Goal: Check status: Check status

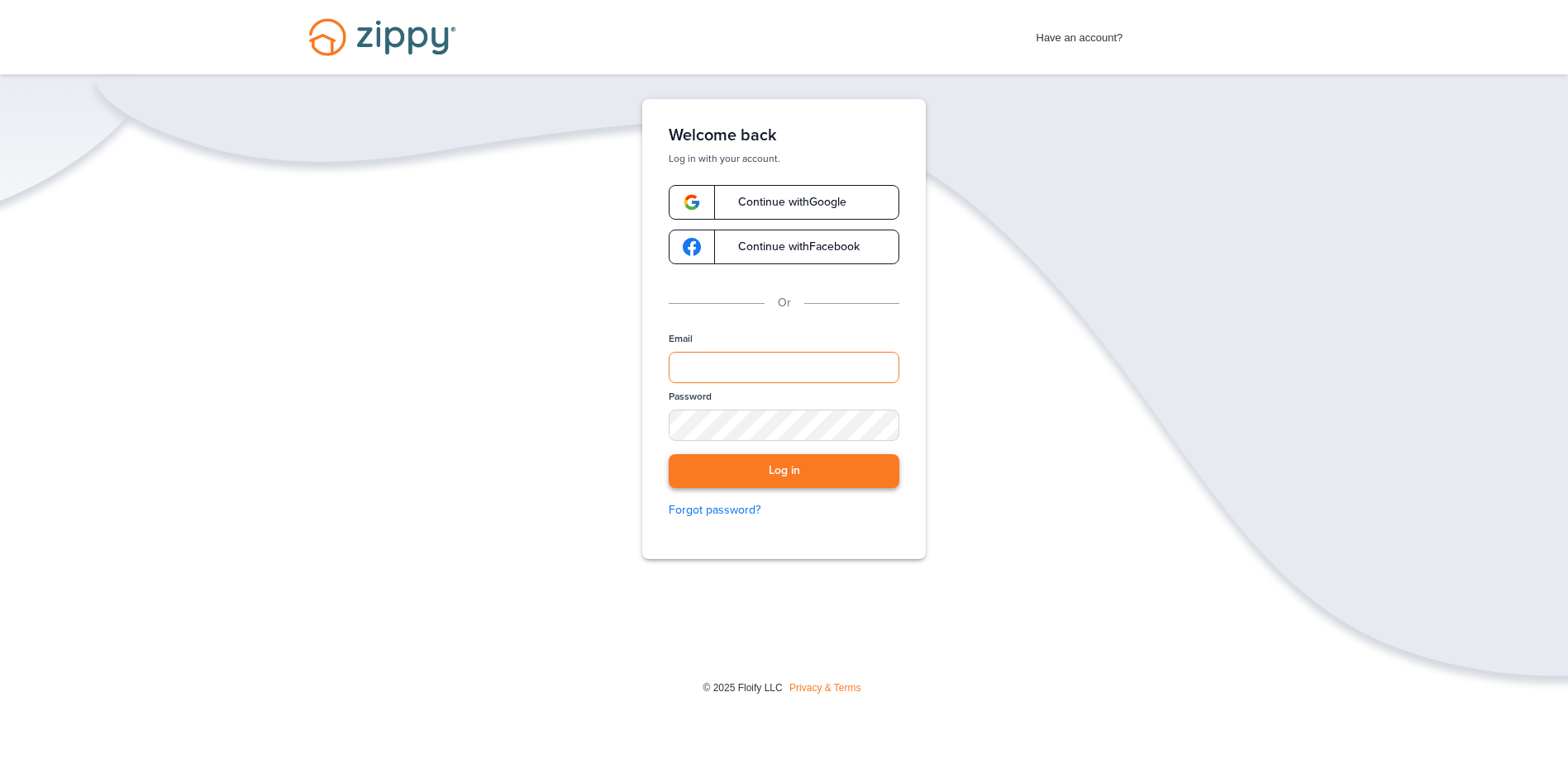
type input "**********"
click at [751, 465] on button "Log in" at bounding box center [784, 471] width 230 height 34
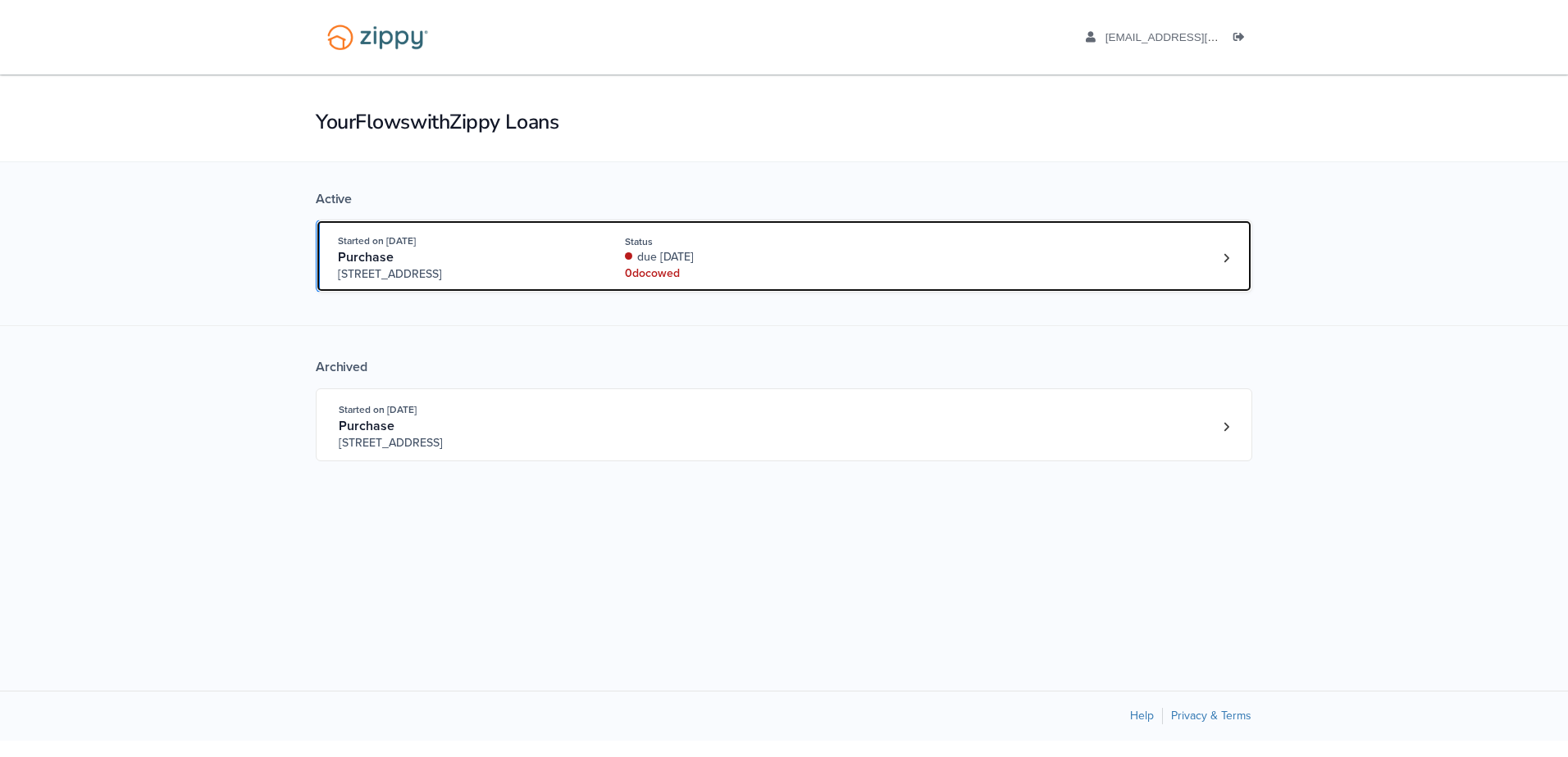
click at [755, 265] on div "0 doc owed" at bounding box center [733, 273] width 219 height 17
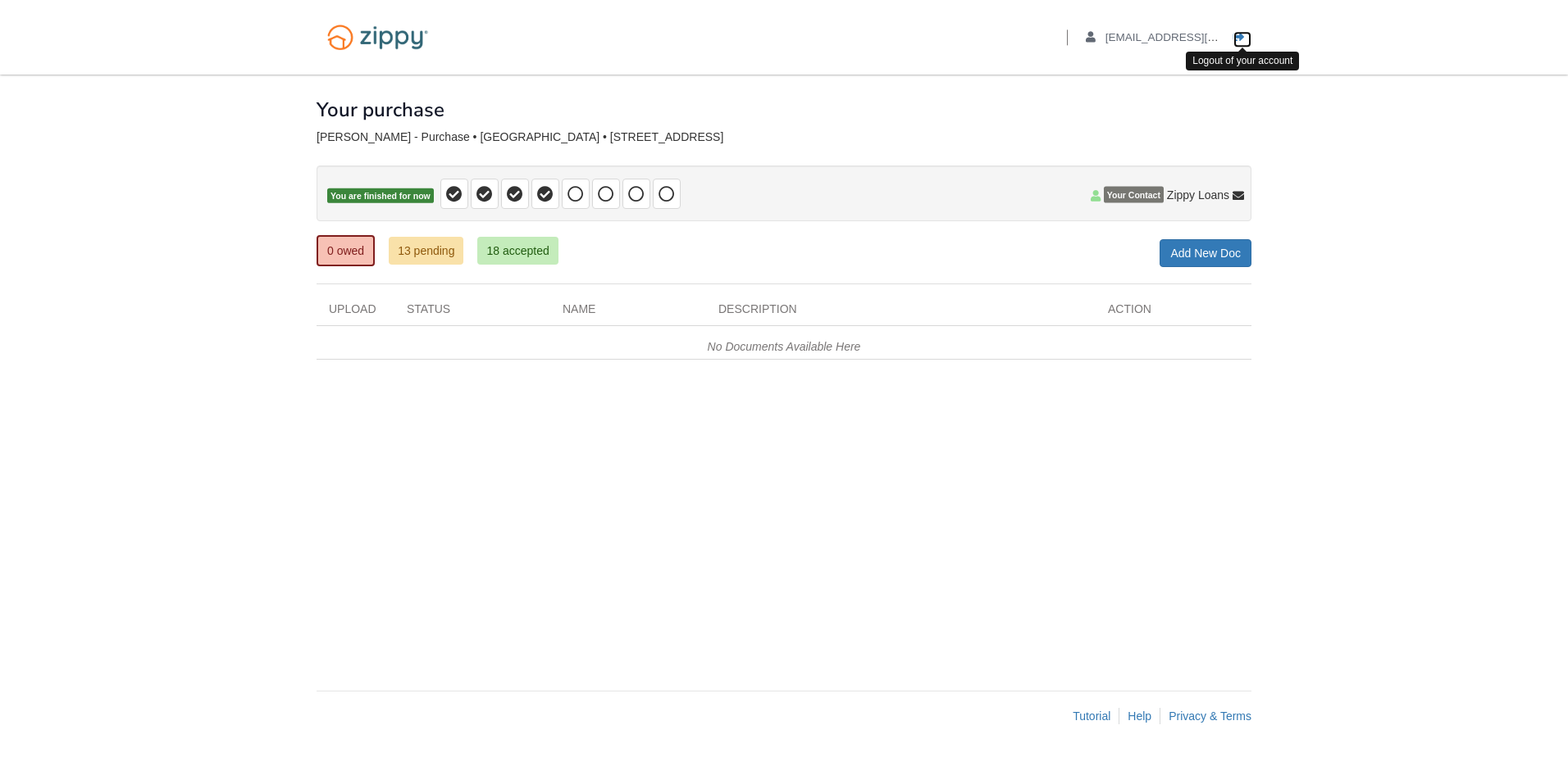
click at [1242, 35] on icon "Log out" at bounding box center [1239, 37] width 11 height 11
